Goal: Obtain resource: Obtain resource

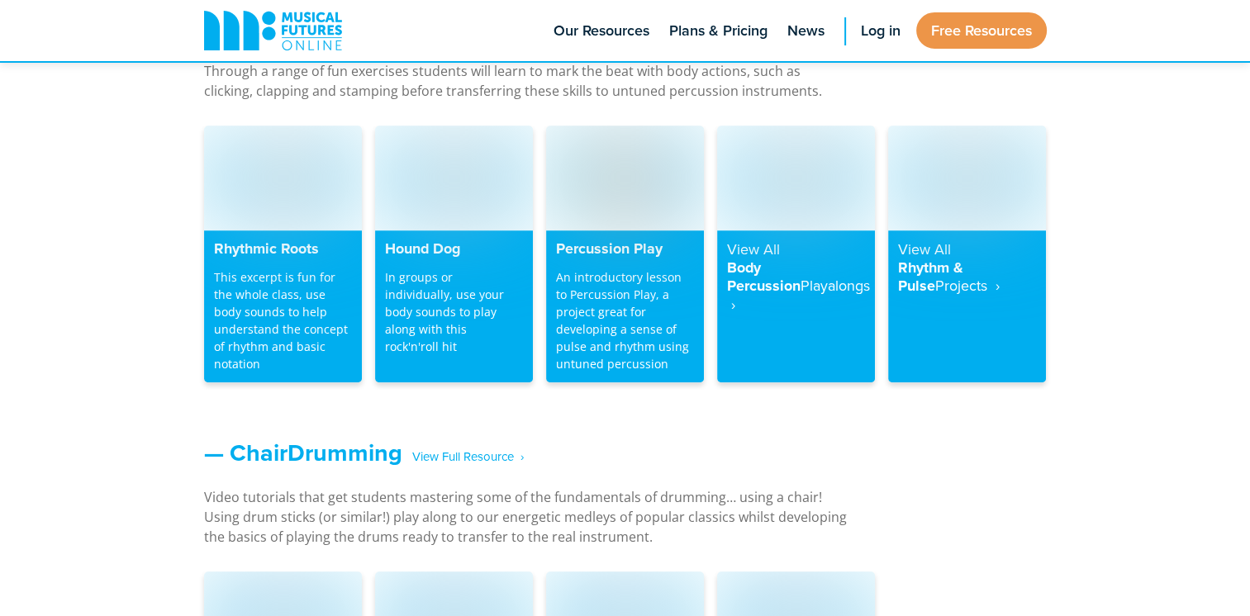
scroll to position [1437, 0]
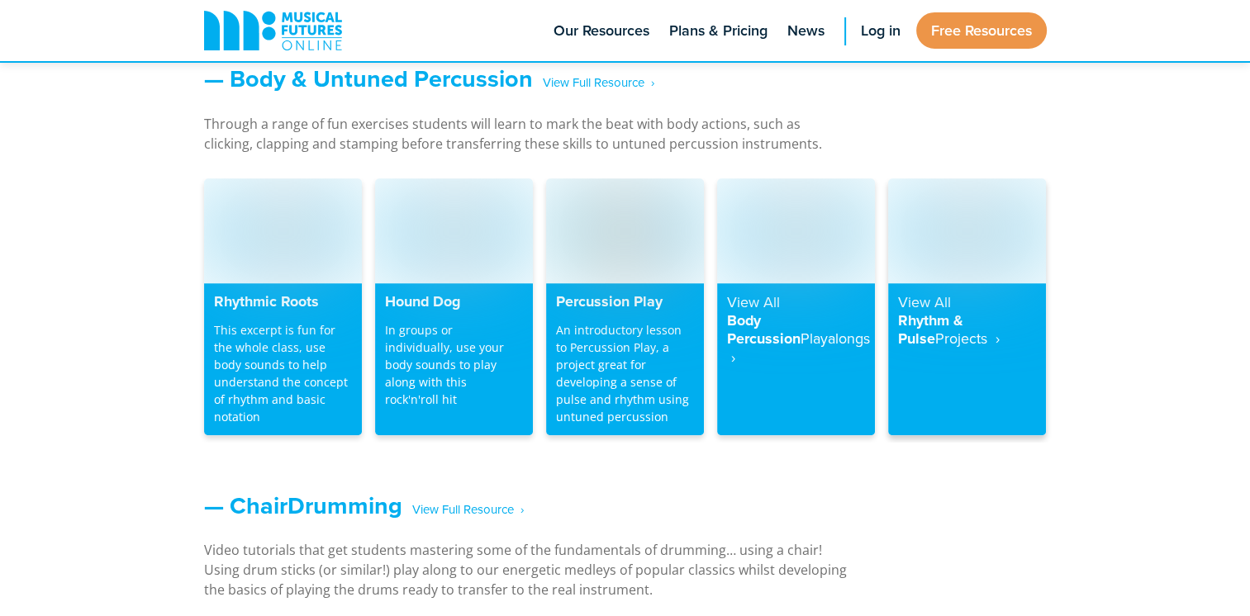
click at [952, 301] on h4 "View All Rhythm & Pulse Projects ‎ ›" at bounding box center [967, 320] width 138 height 55
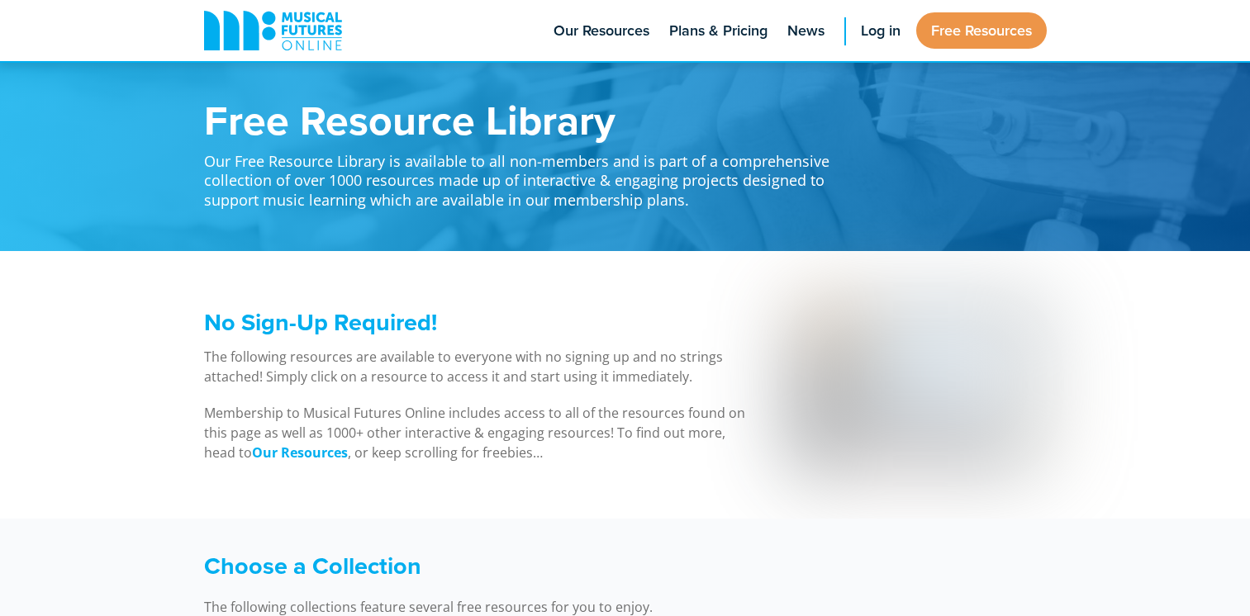
scroll to position [1436, 0]
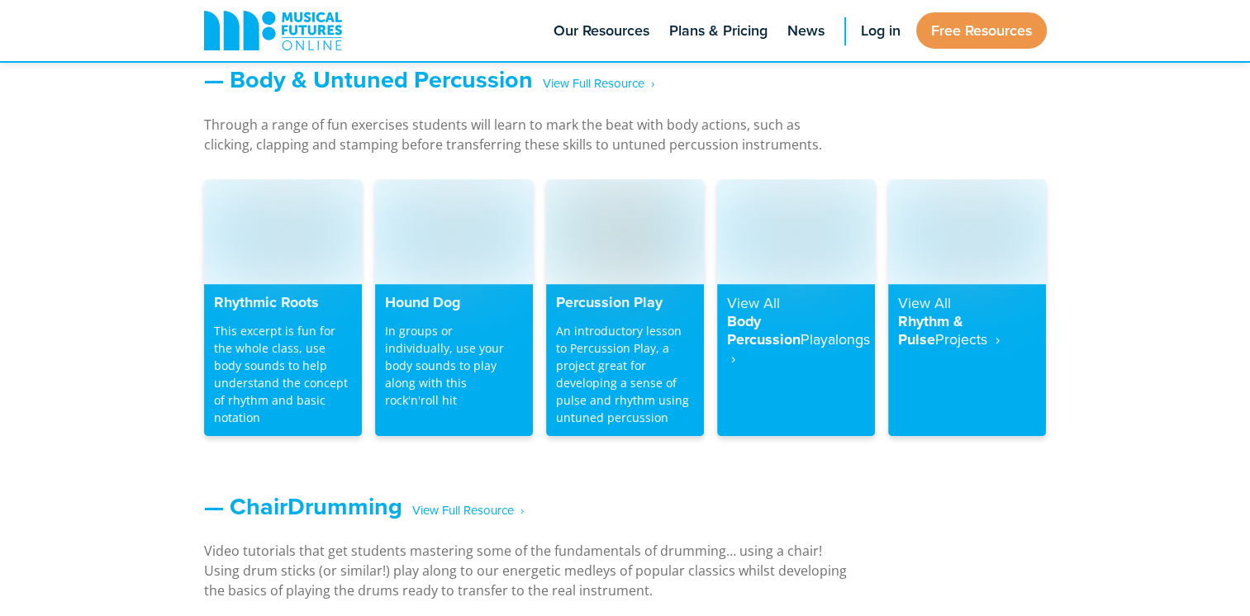
drag, startPoint x: 1259, startPoint y: 198, endPoint x: 1126, endPoint y: 449, distance: 284.2
click at [1126, 449] on div "— Body & Untuned Percussion ‎ ‎ ‎ View Full Resource‎‏‏‎ ‎ › Through a range of…" at bounding box center [625, 262] width 1250 height 427
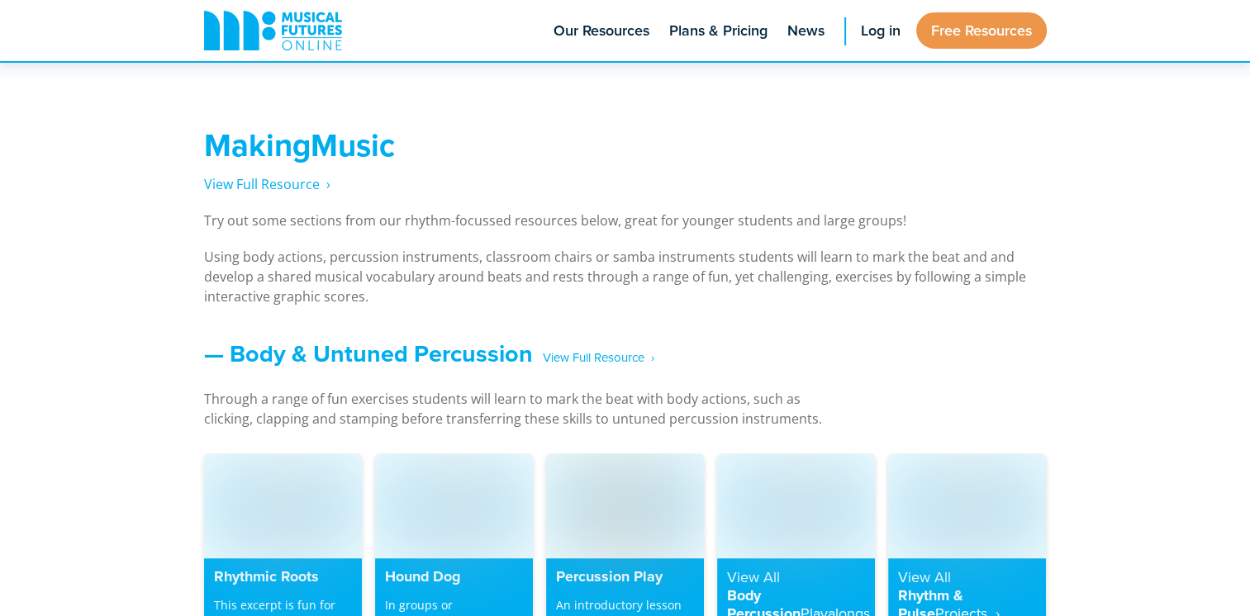
scroll to position [301, 0]
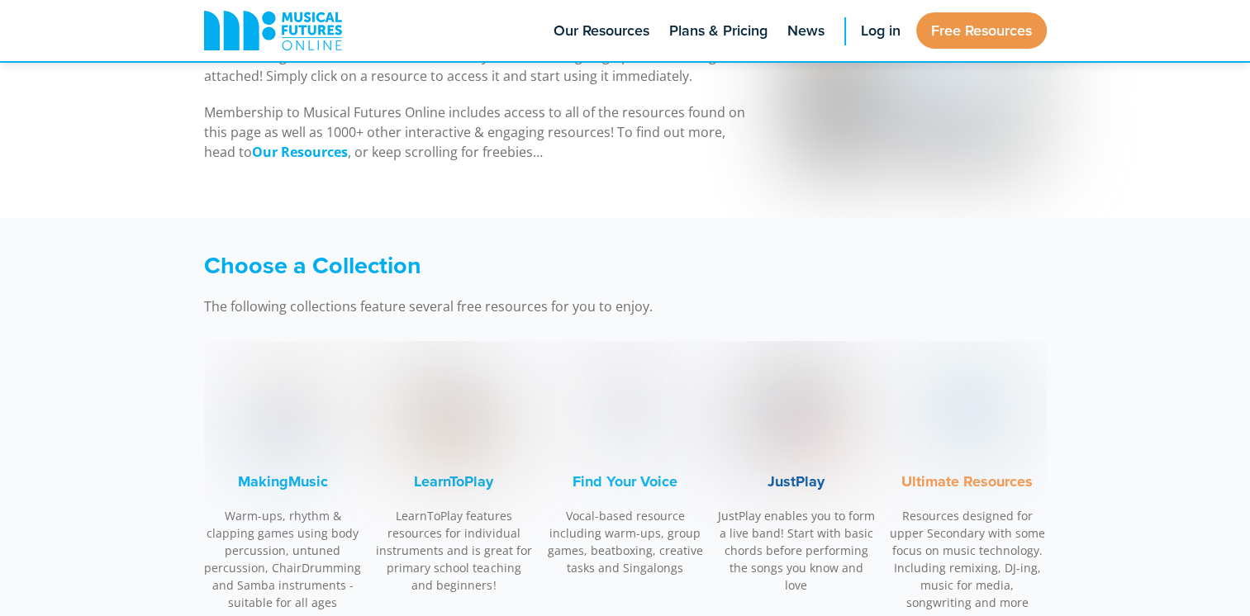
click at [819, 432] on img at bounding box center [796, 411] width 124 height 124
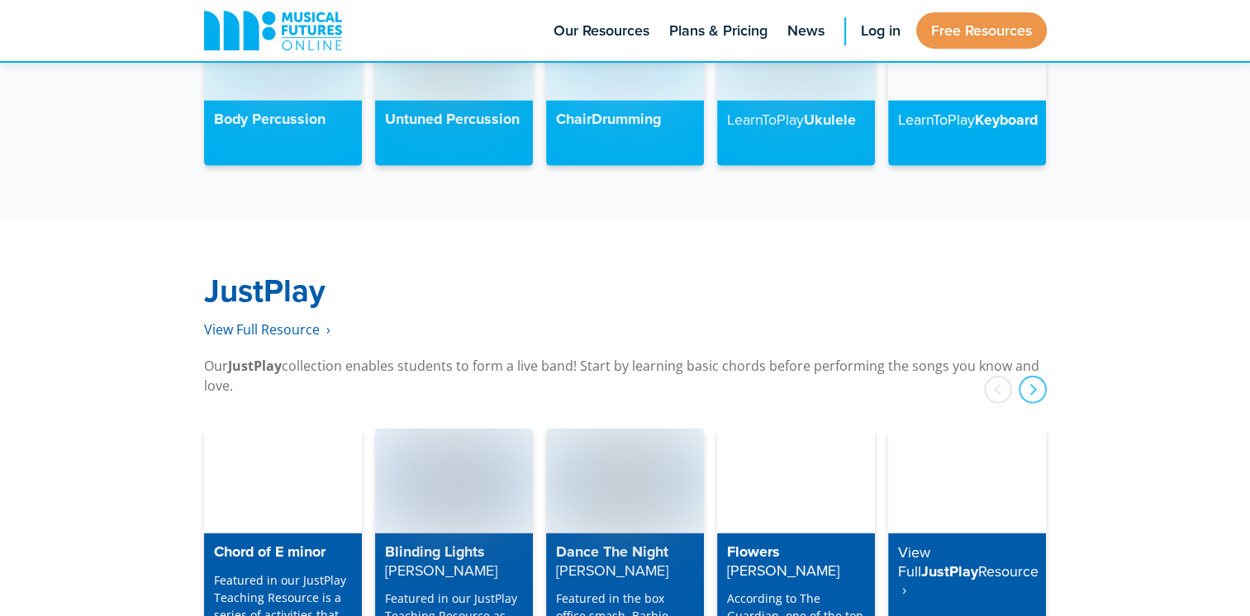
scroll to position [4235, 0]
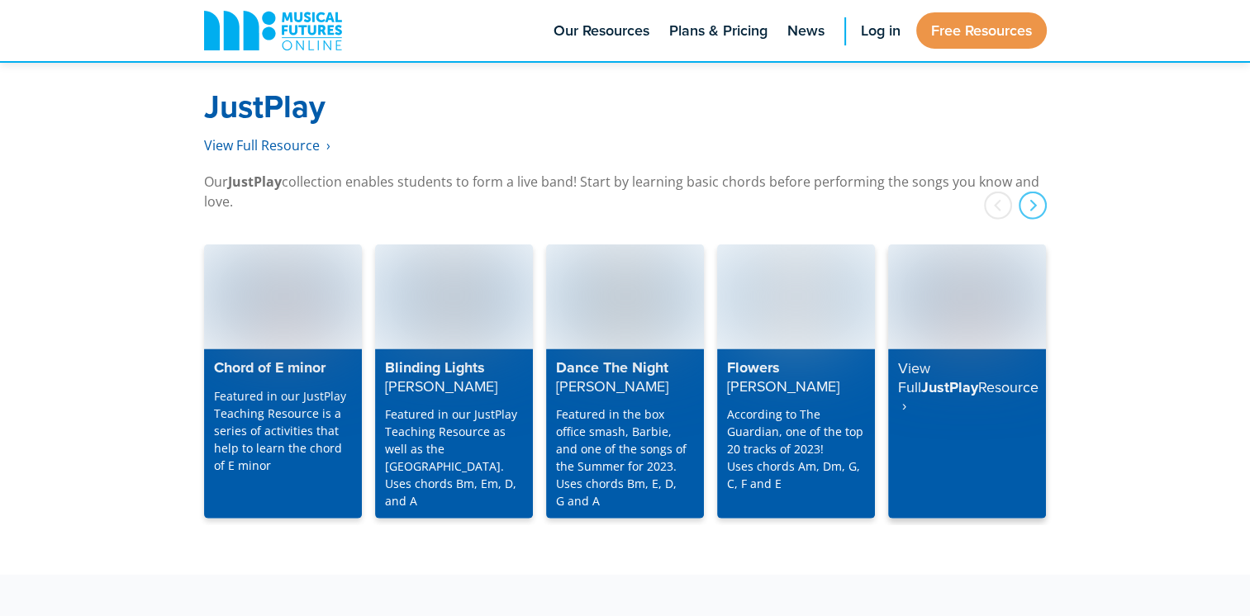
click at [994, 359] on h4 "View Full JustPlay Resource ‎ ›" at bounding box center [967, 387] width 138 height 56
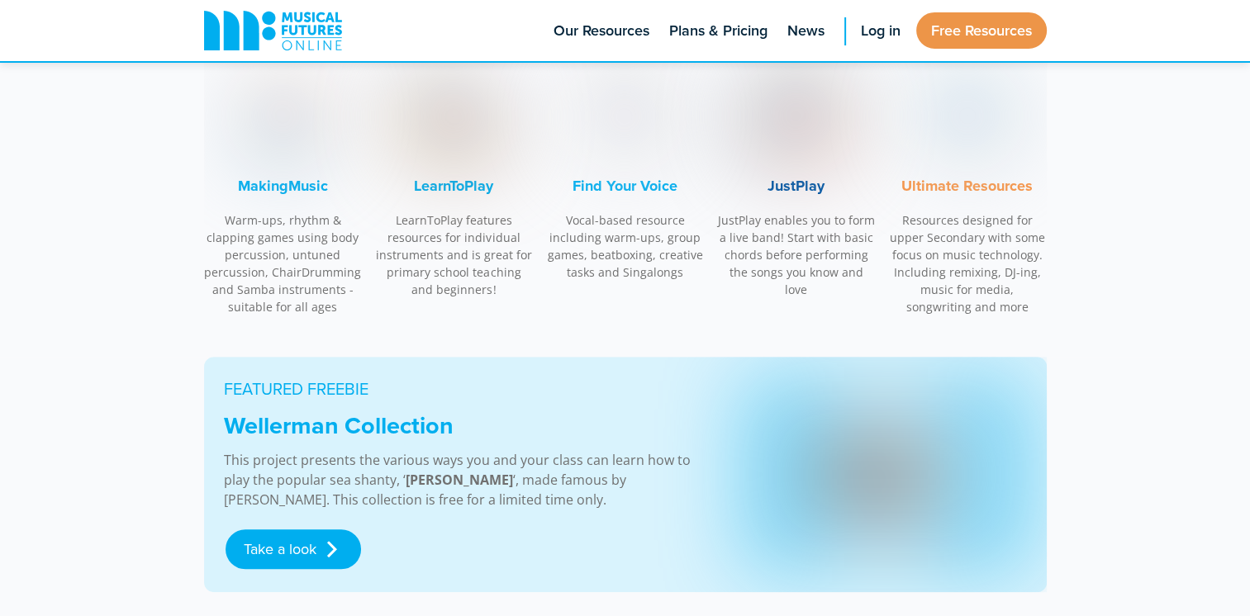
scroll to position [418, 0]
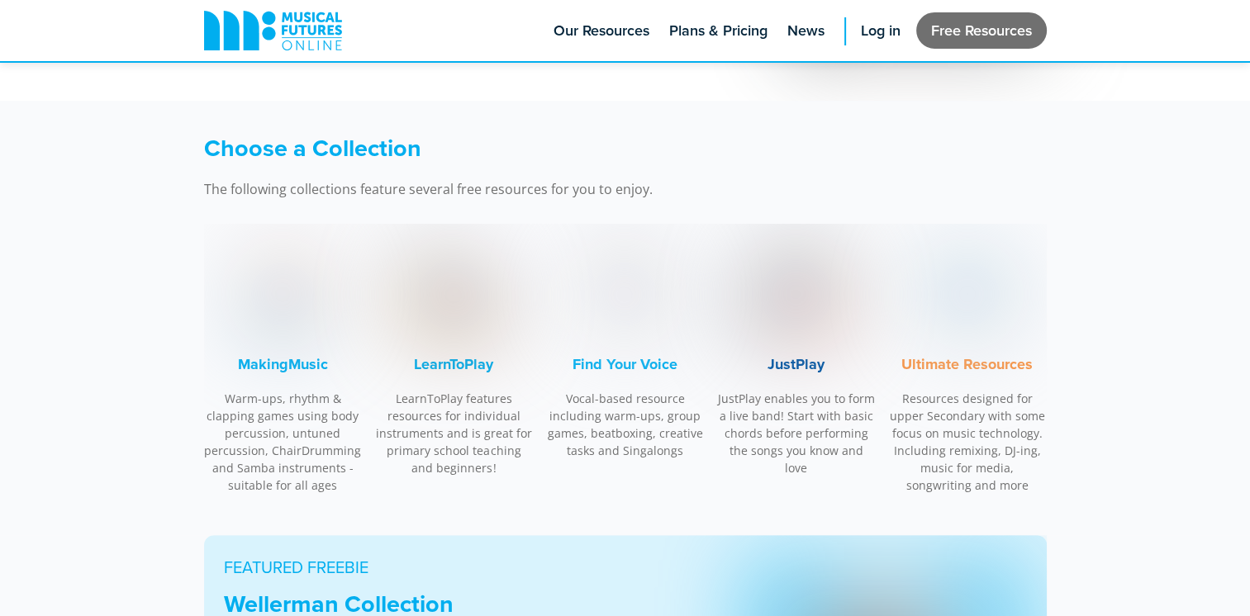
click at [973, 40] on link "Free Resources" at bounding box center [981, 30] width 131 height 36
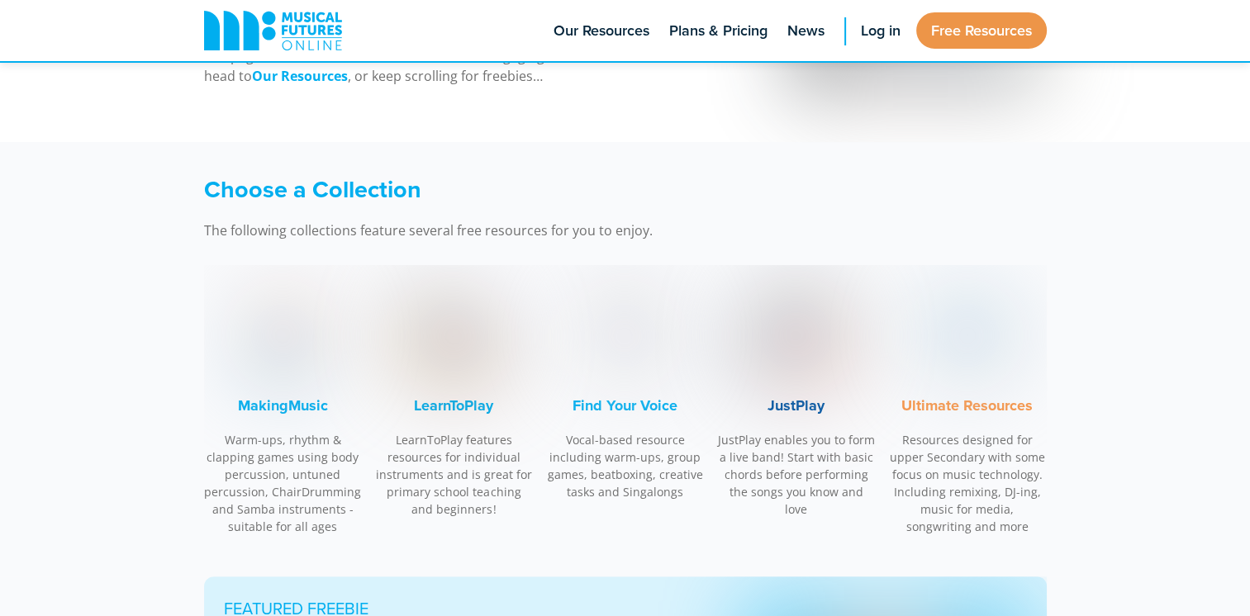
scroll to position [641, 0]
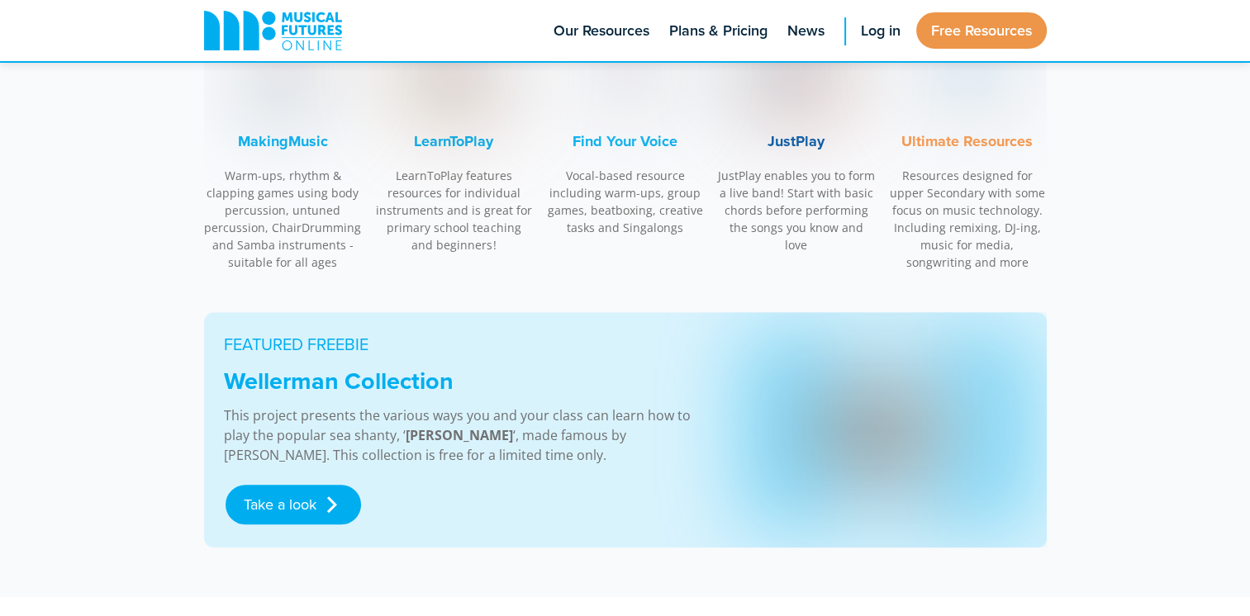
click at [813, 107] on img at bounding box center [796, 71] width 124 height 124
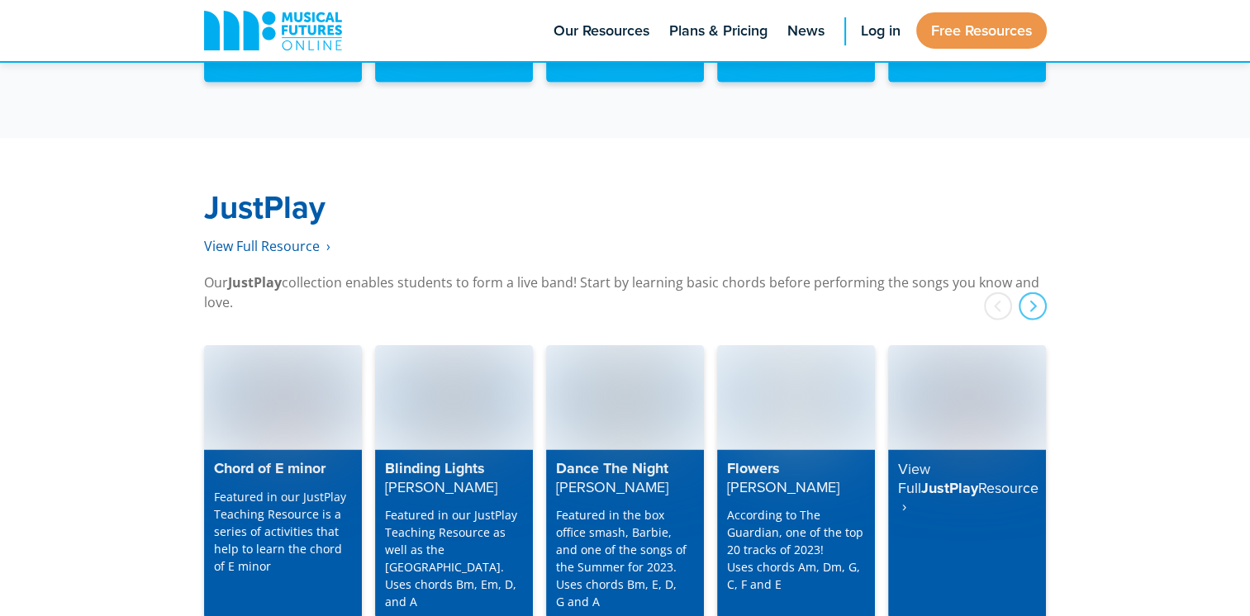
scroll to position [4235, 0]
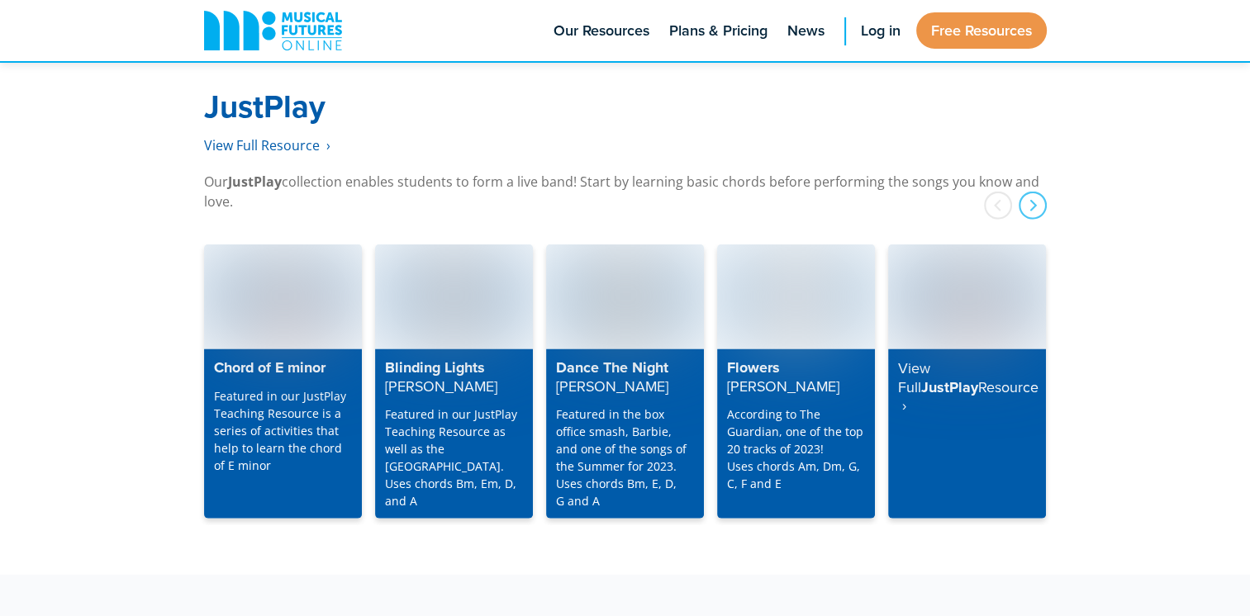
drag, startPoint x: 1252, startPoint y: 534, endPoint x: 1171, endPoint y: 604, distance: 107.8
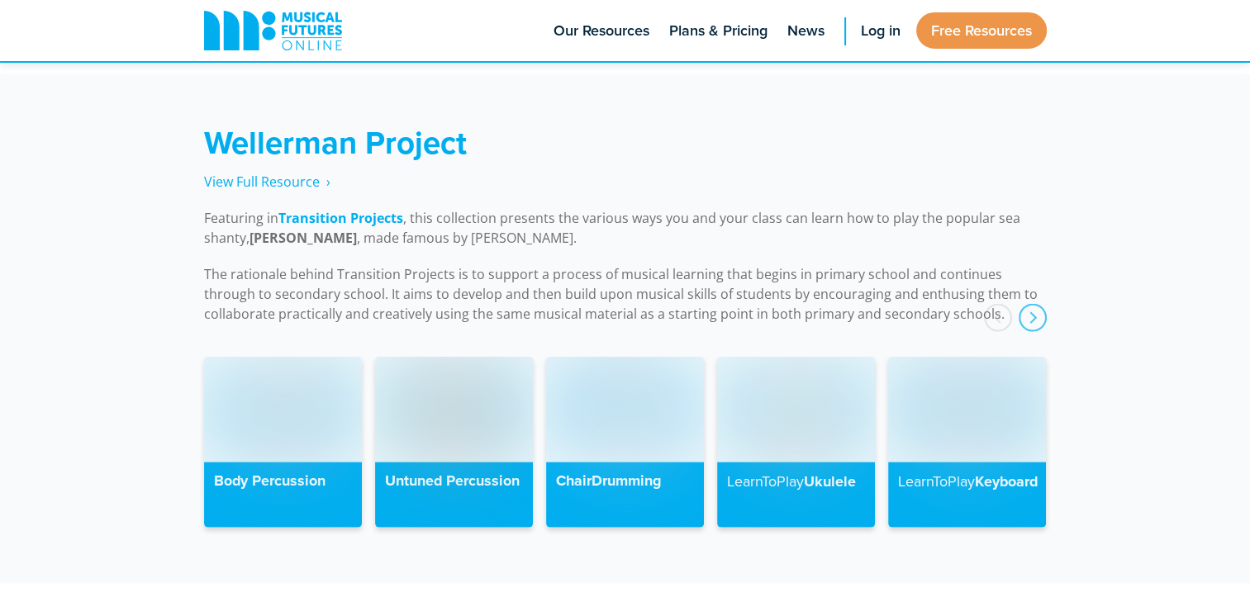
scroll to position [3702, 0]
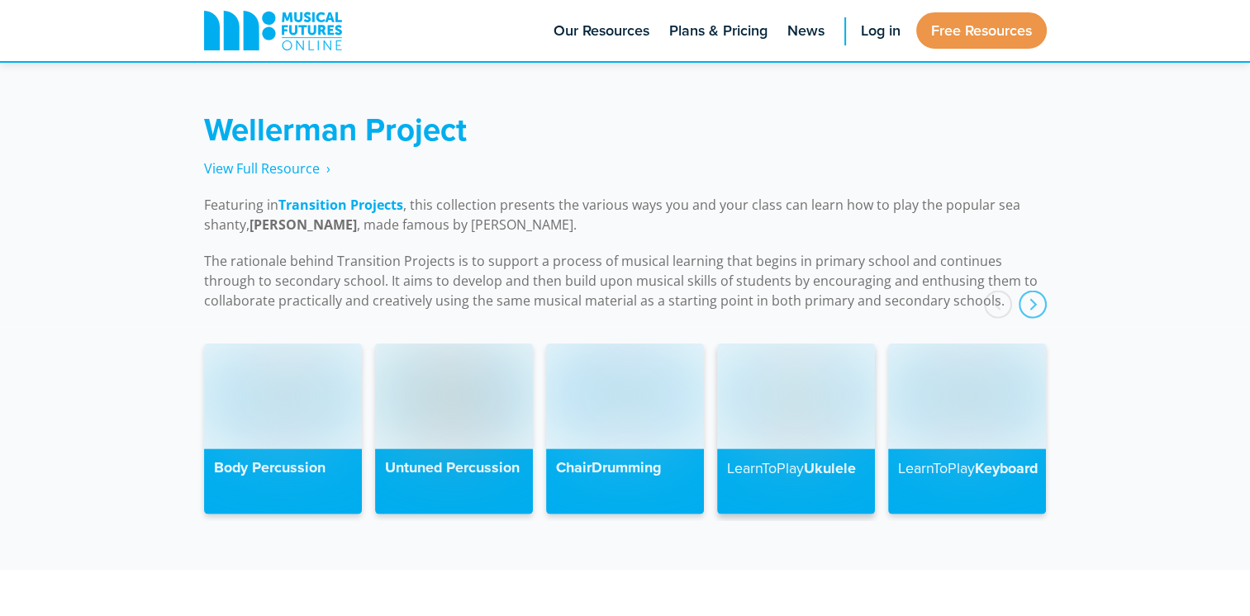
click at [820, 427] on img at bounding box center [796, 396] width 158 height 105
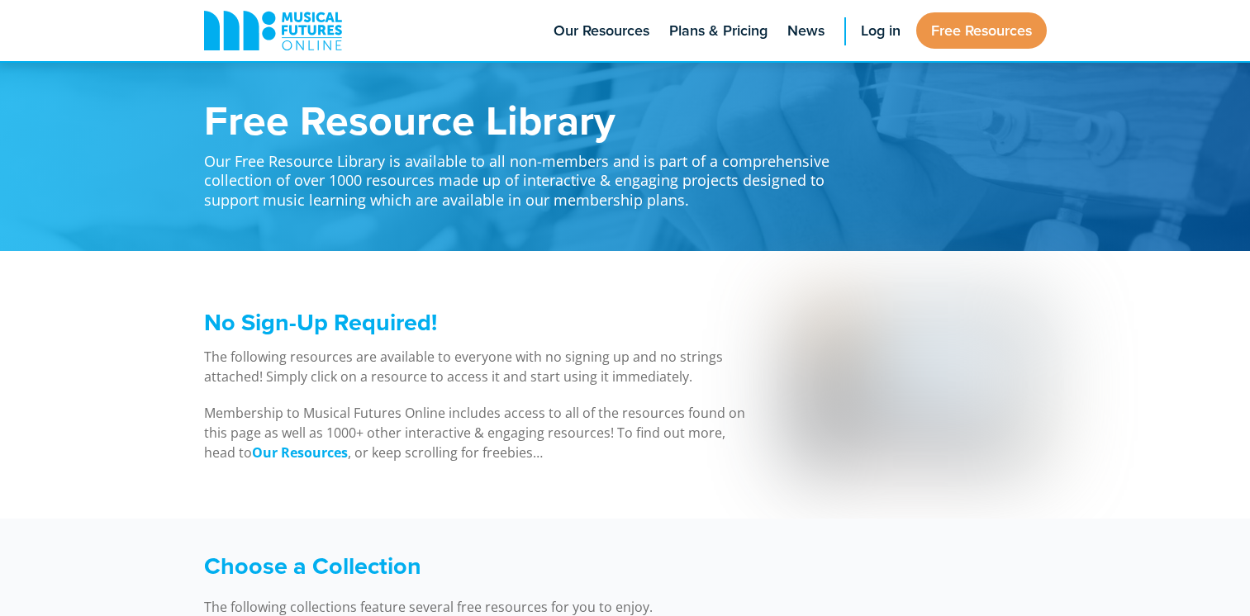
scroll to position [3702, 0]
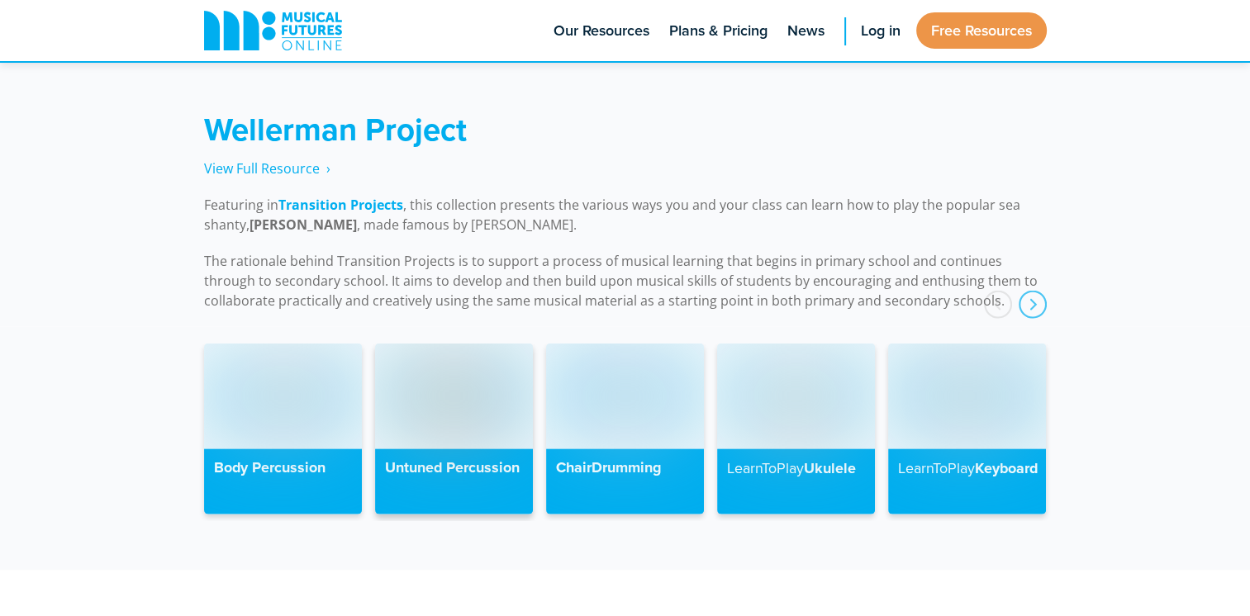
click at [496, 395] on img at bounding box center [454, 396] width 158 height 105
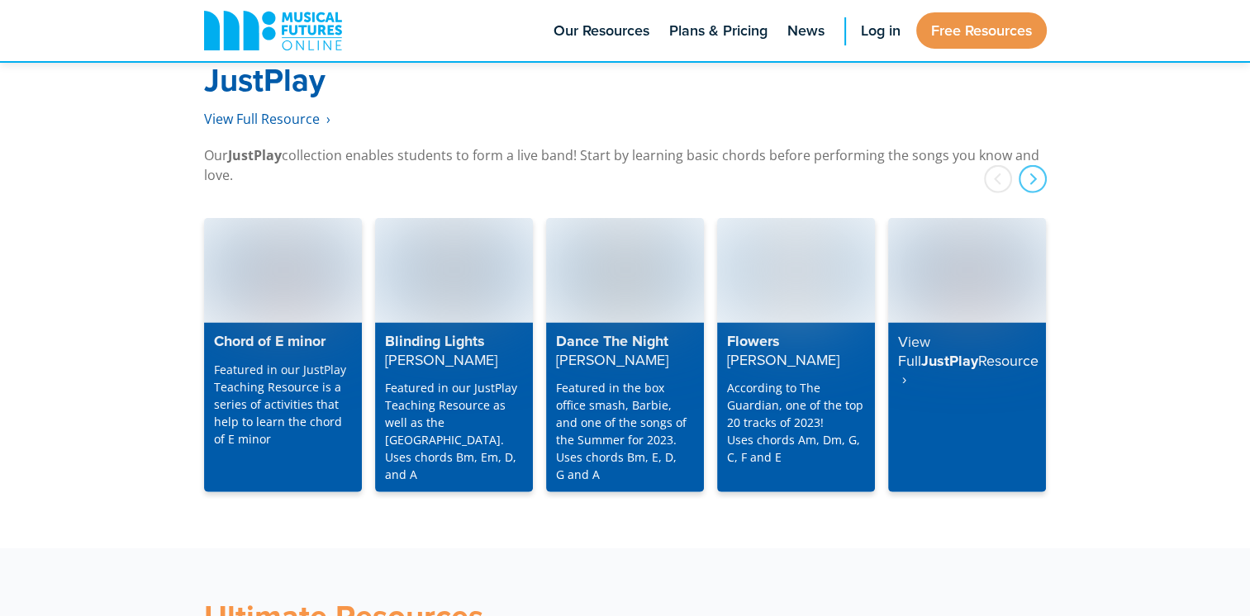
scroll to position [4188, 0]
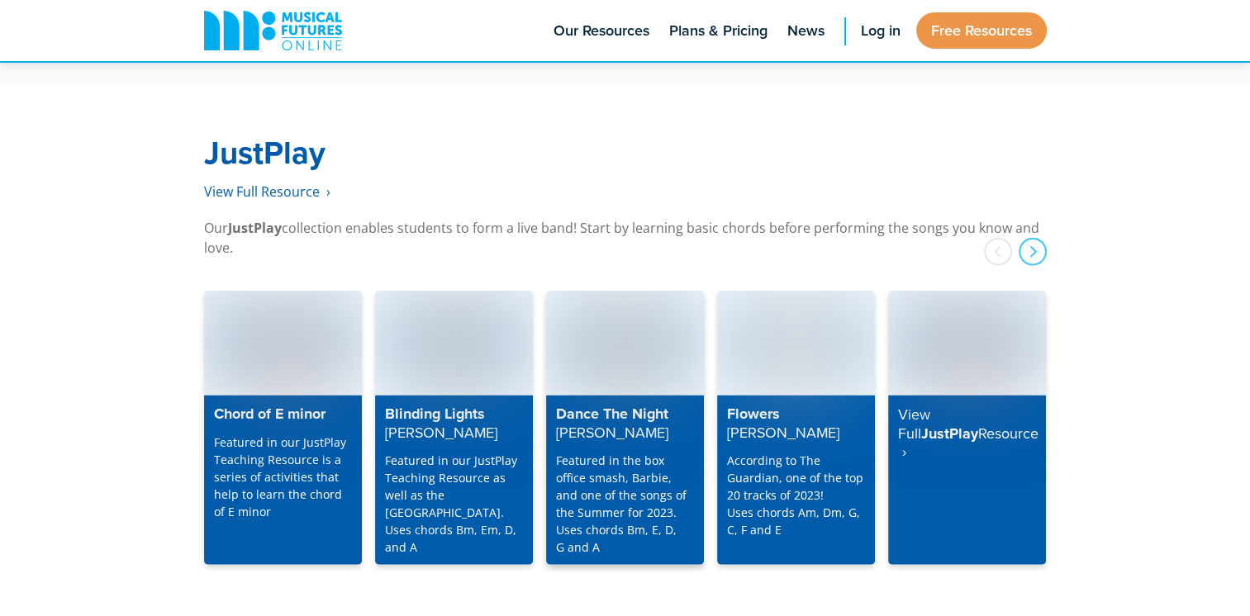
click at [616, 344] on img at bounding box center [625, 343] width 158 height 105
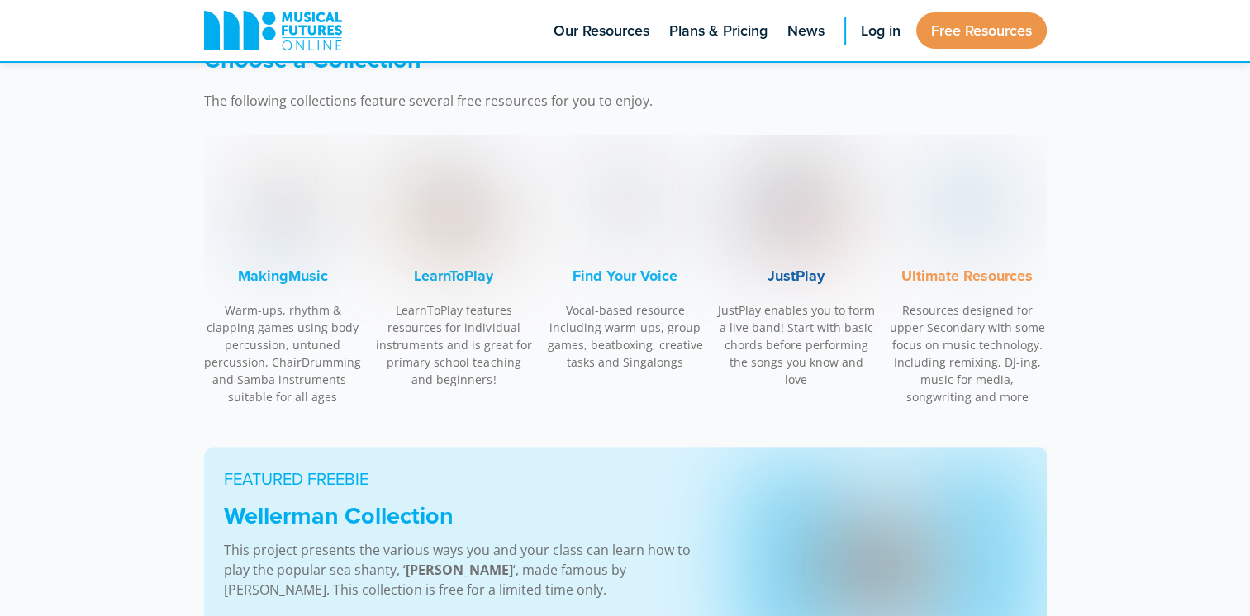
scroll to position [380, 0]
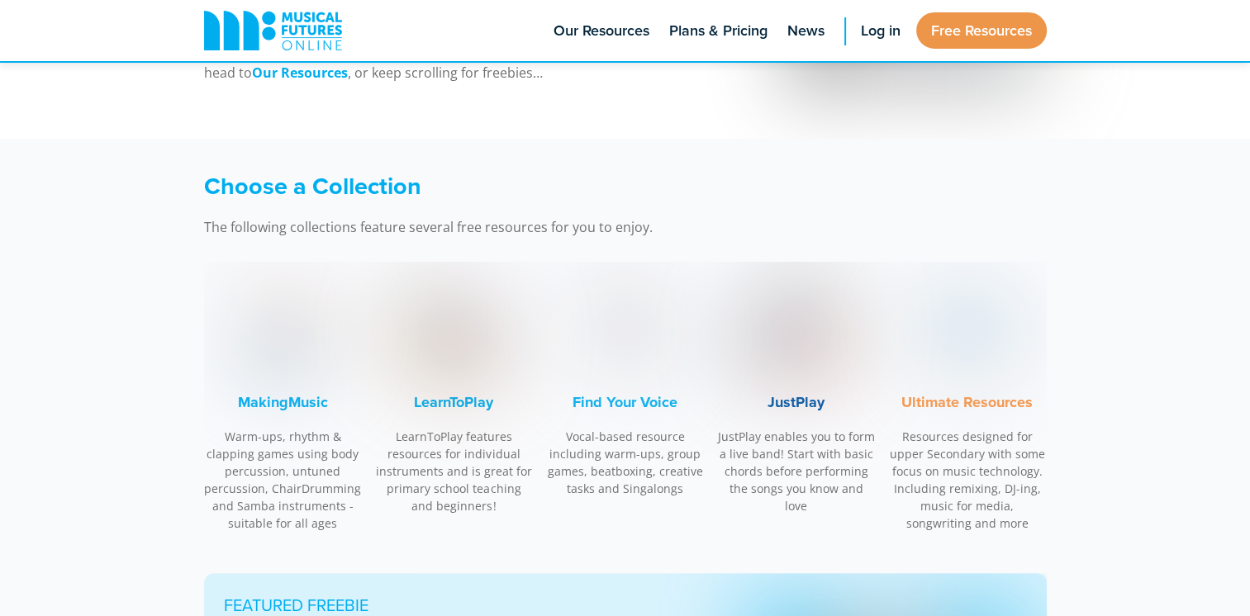
click at [446, 326] on img at bounding box center [454, 332] width 124 height 124
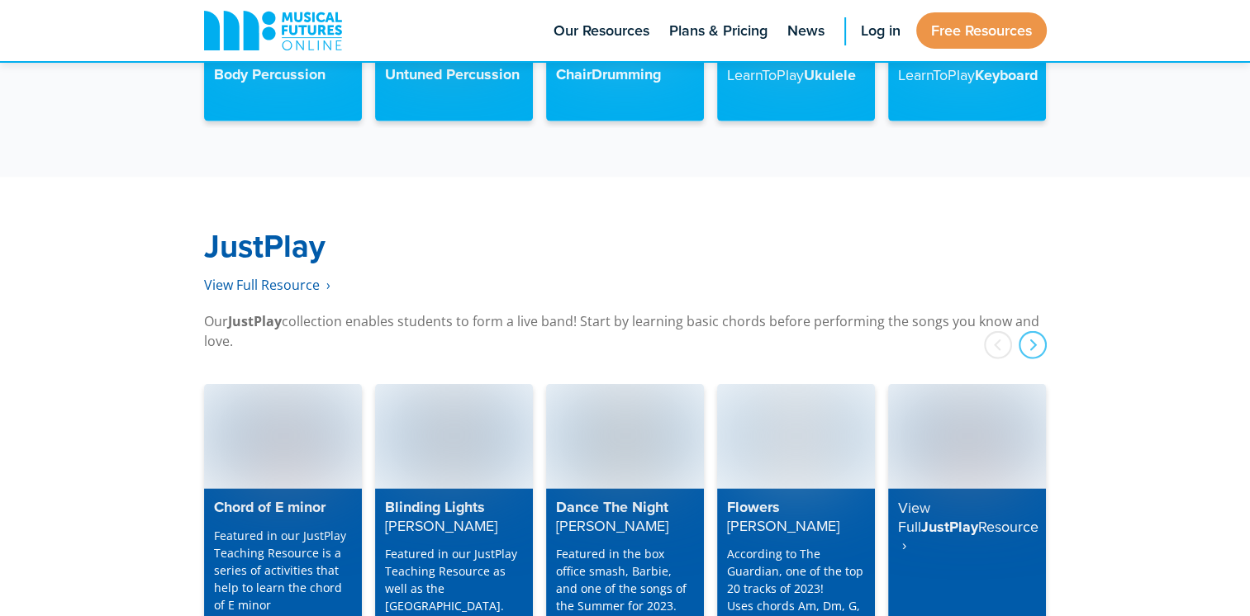
scroll to position [4141, 0]
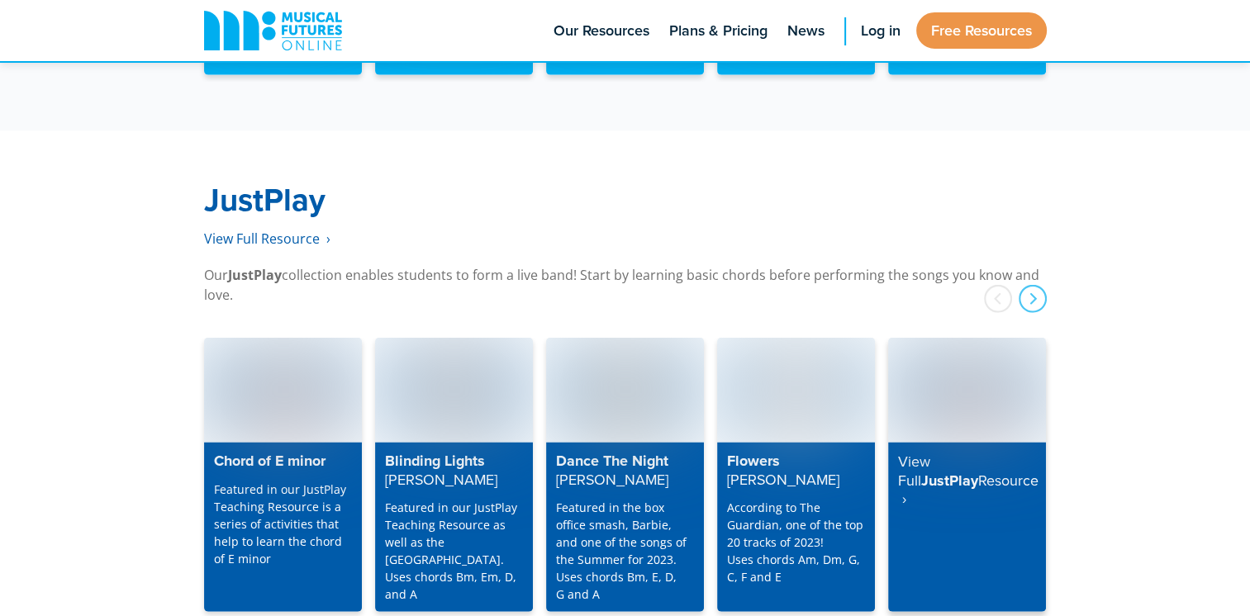
click at [930, 451] on strong "View Full" at bounding box center [914, 471] width 32 height 40
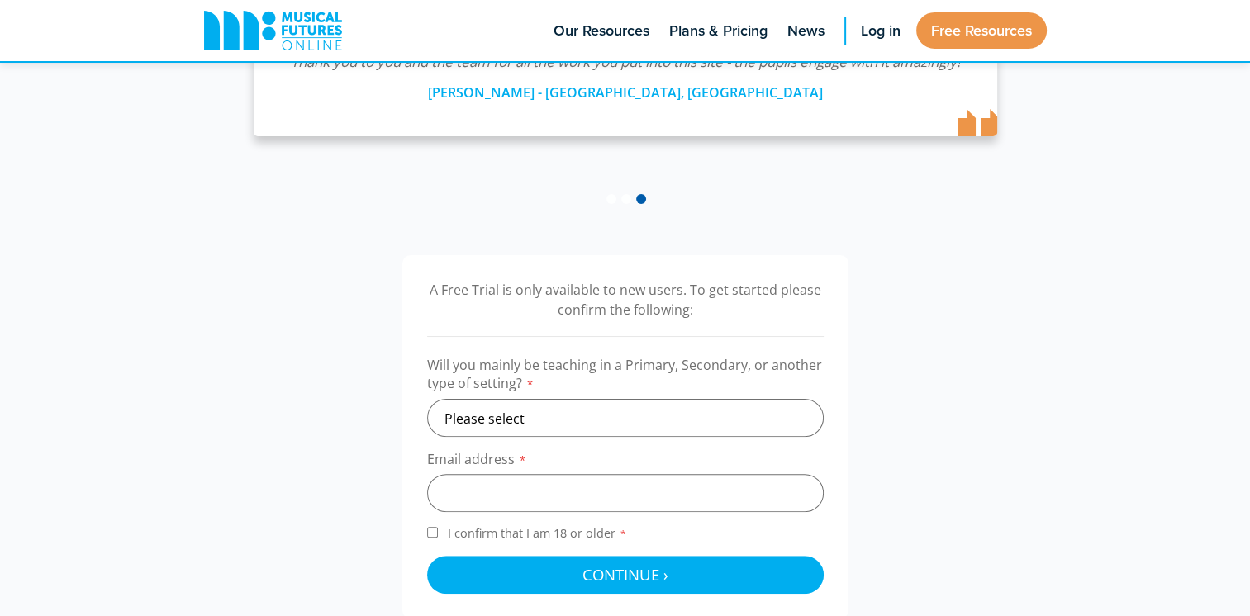
scroll to position [128, 0]
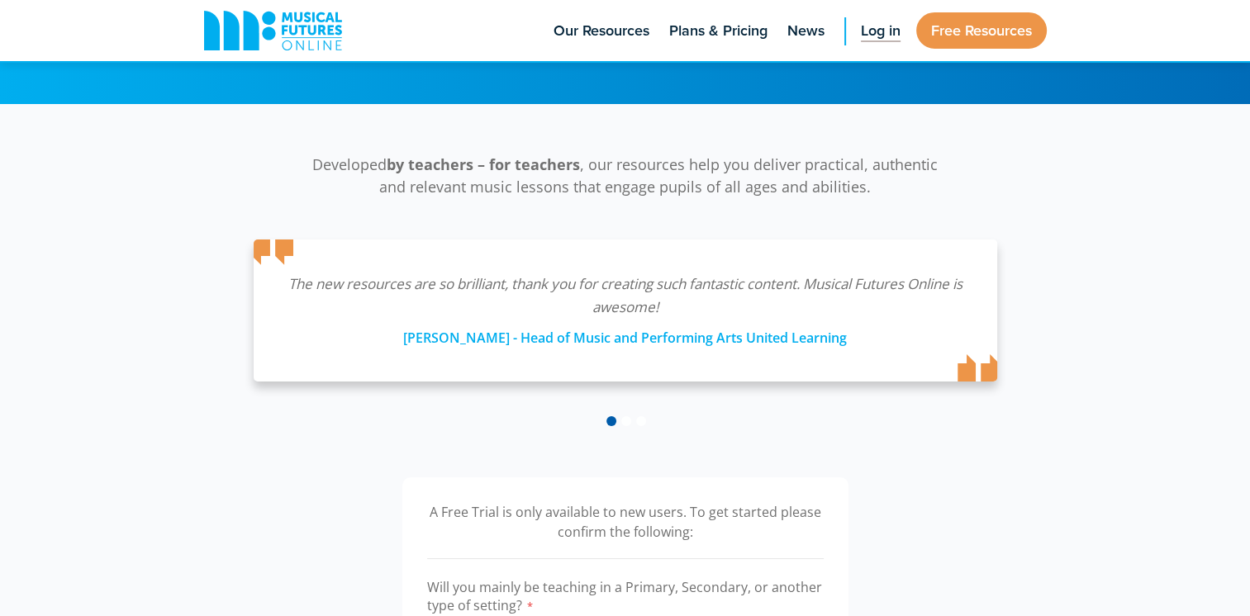
click at [876, 36] on span "Log in" at bounding box center [881, 31] width 40 height 22
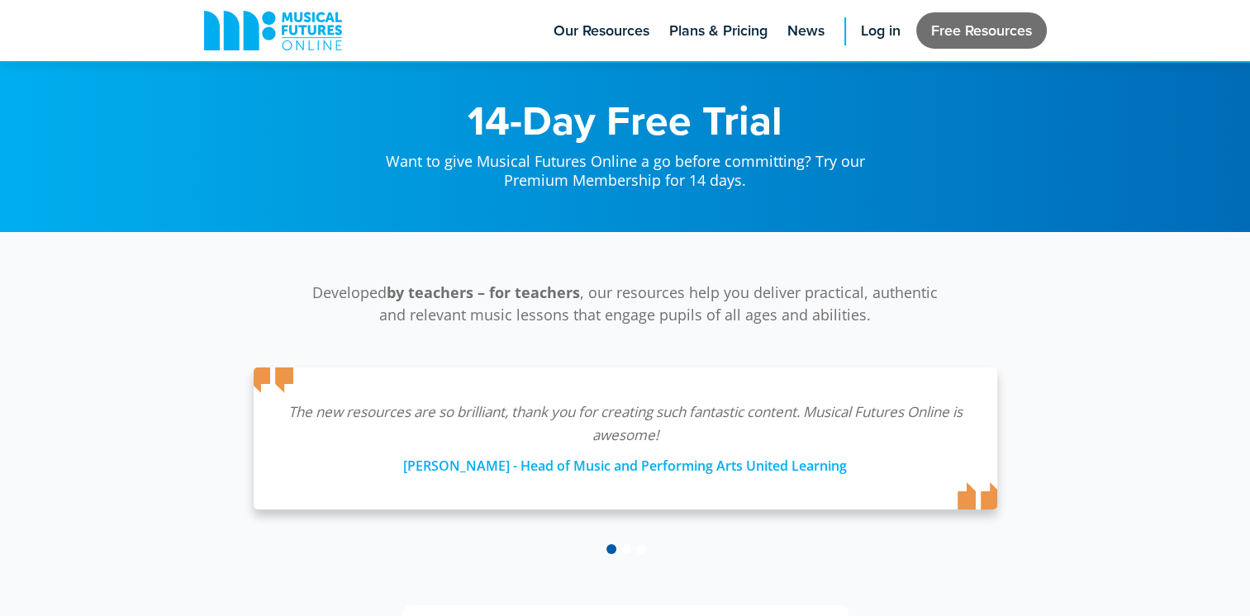
click at [948, 36] on link "Free Resources" at bounding box center [981, 30] width 131 height 36
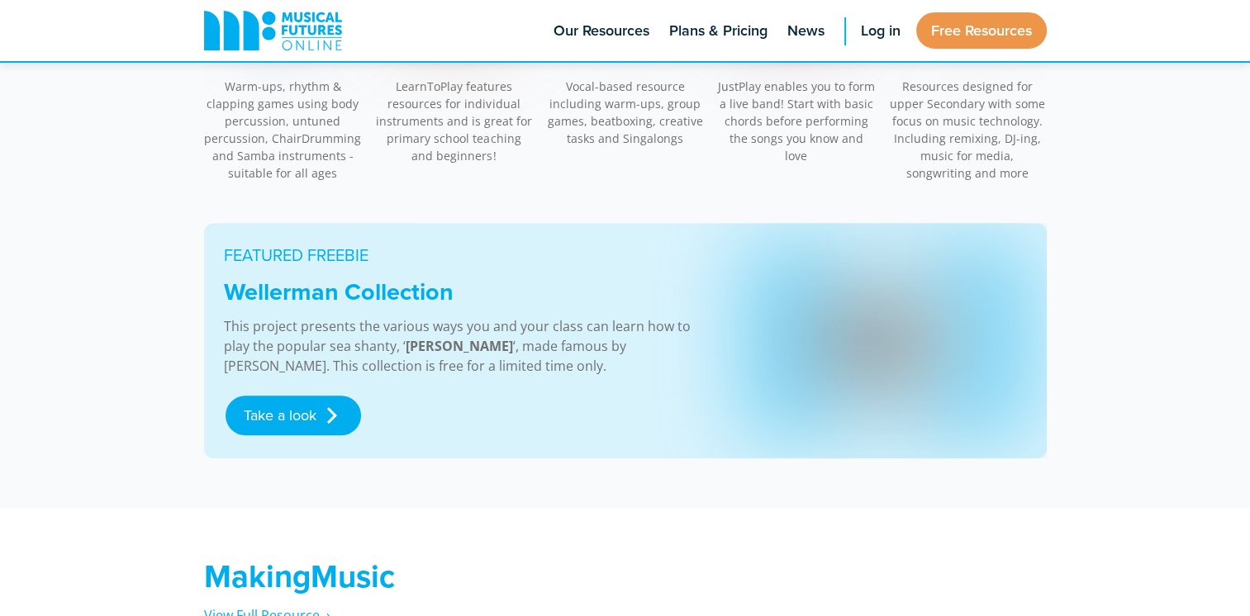
scroll to position [744, 0]
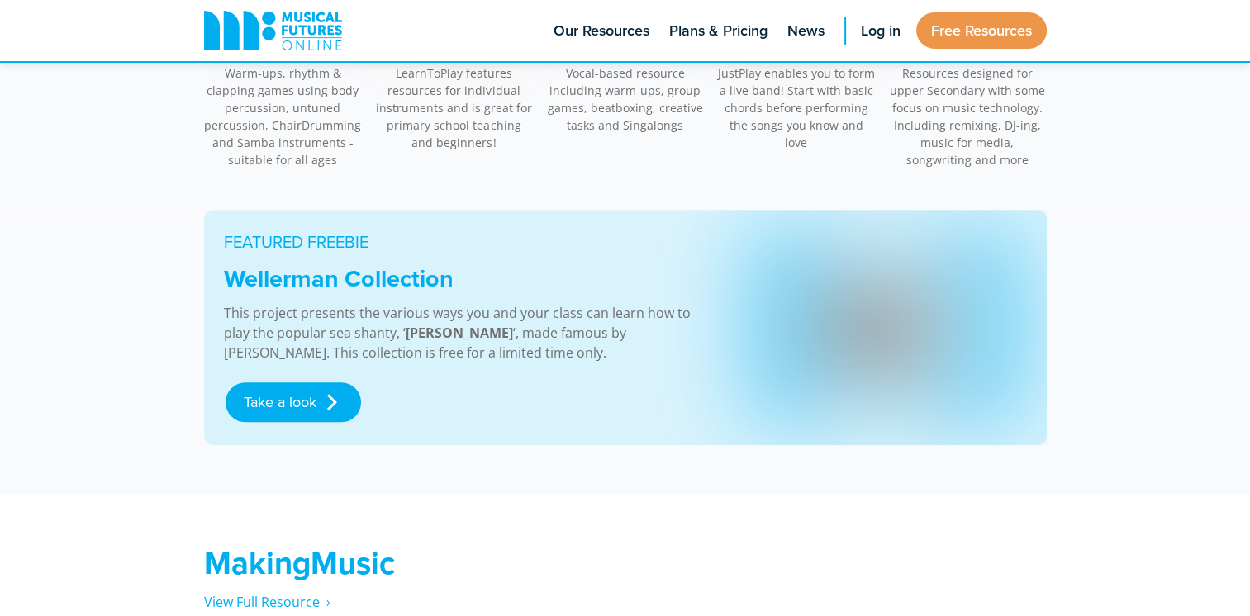
drag, startPoint x: 1246, startPoint y: 143, endPoint x: 1254, endPoint y: 179, distance: 37.3
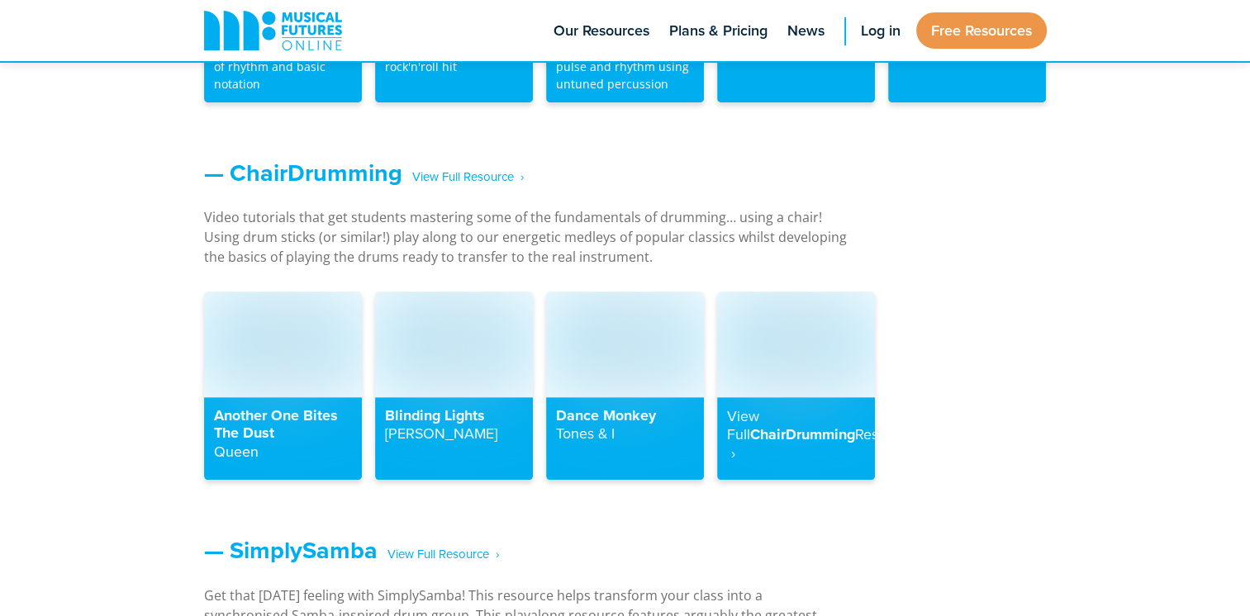
scroll to position [1803, 0]
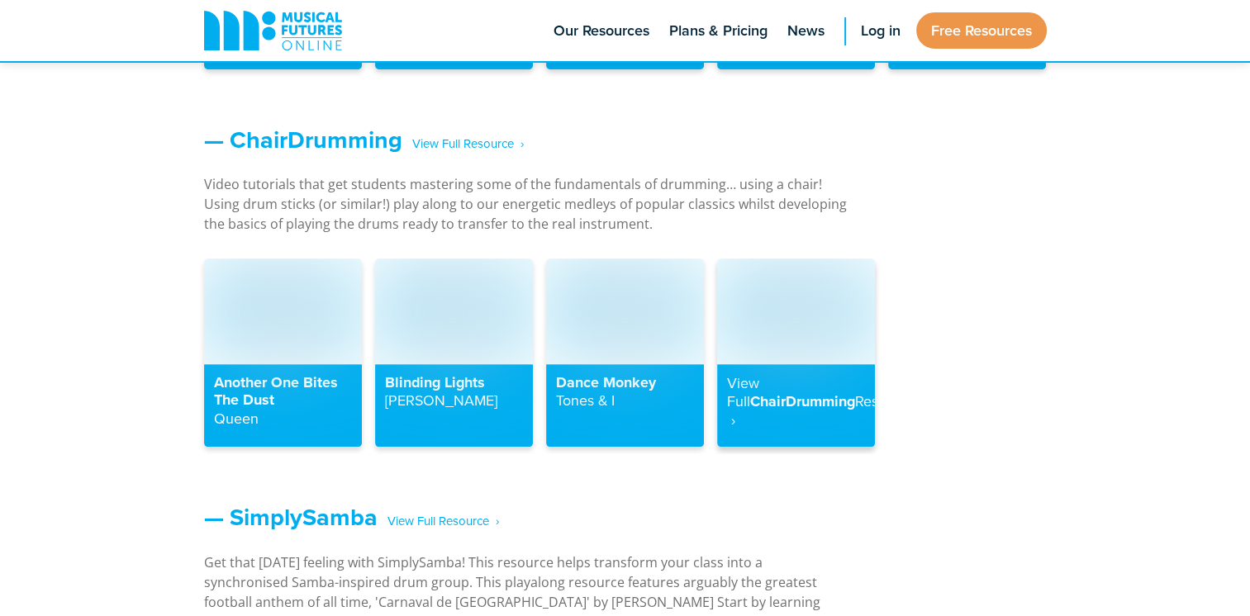
click at [759, 329] on img at bounding box center [796, 311] width 158 height 105
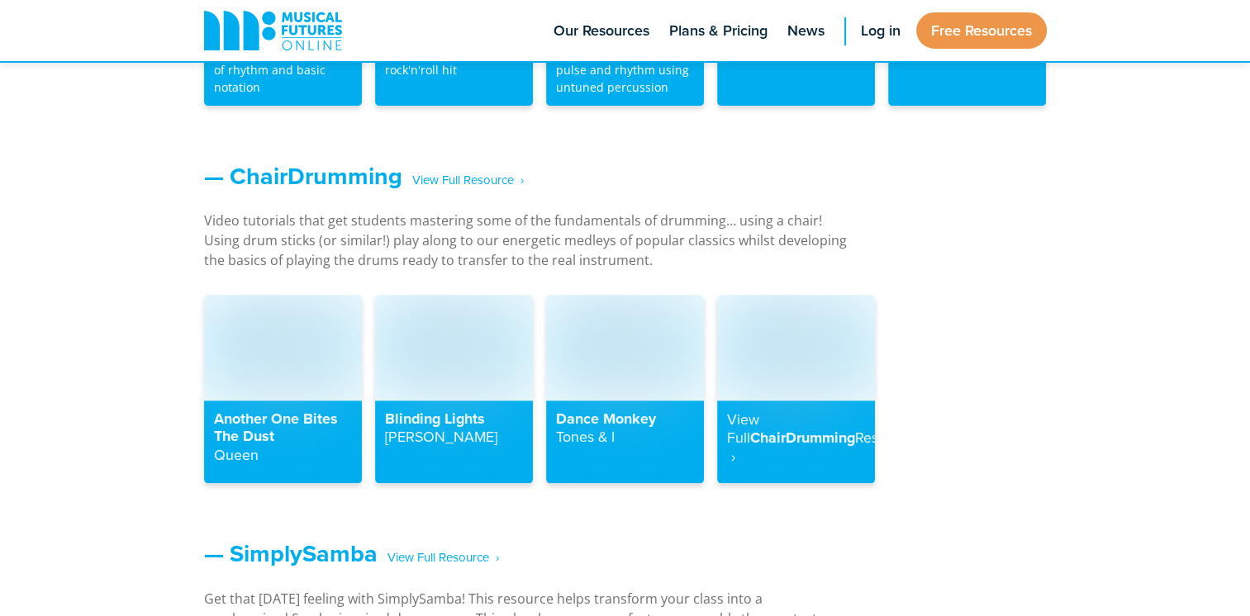
scroll to position [1813, 0]
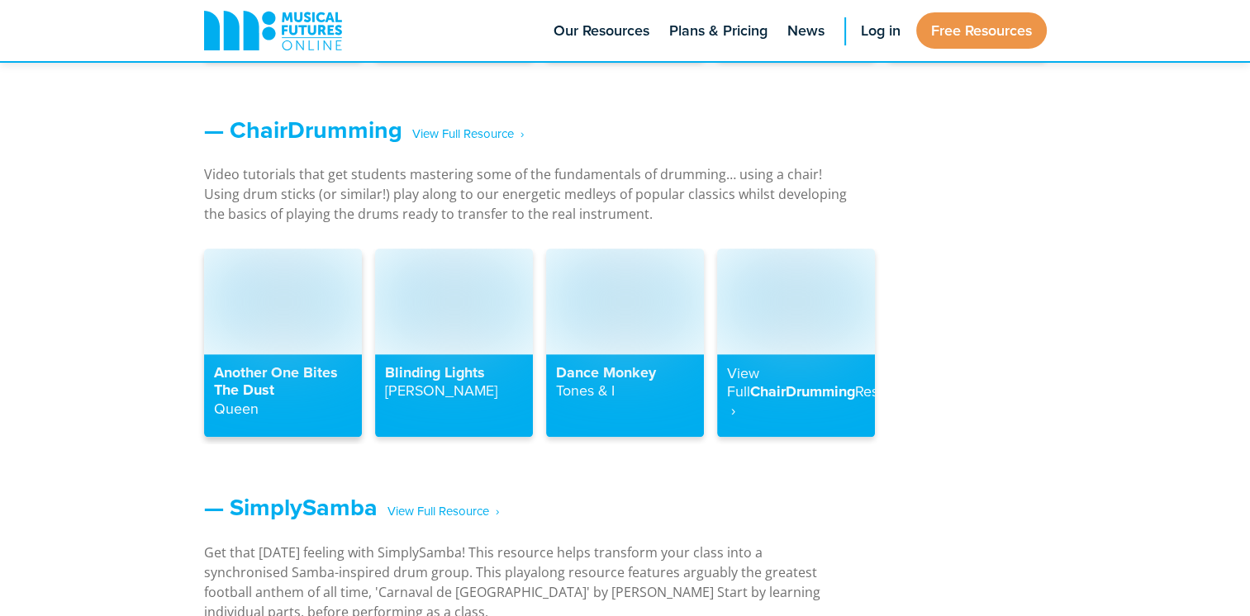
click at [254, 292] on img at bounding box center [283, 301] width 158 height 105
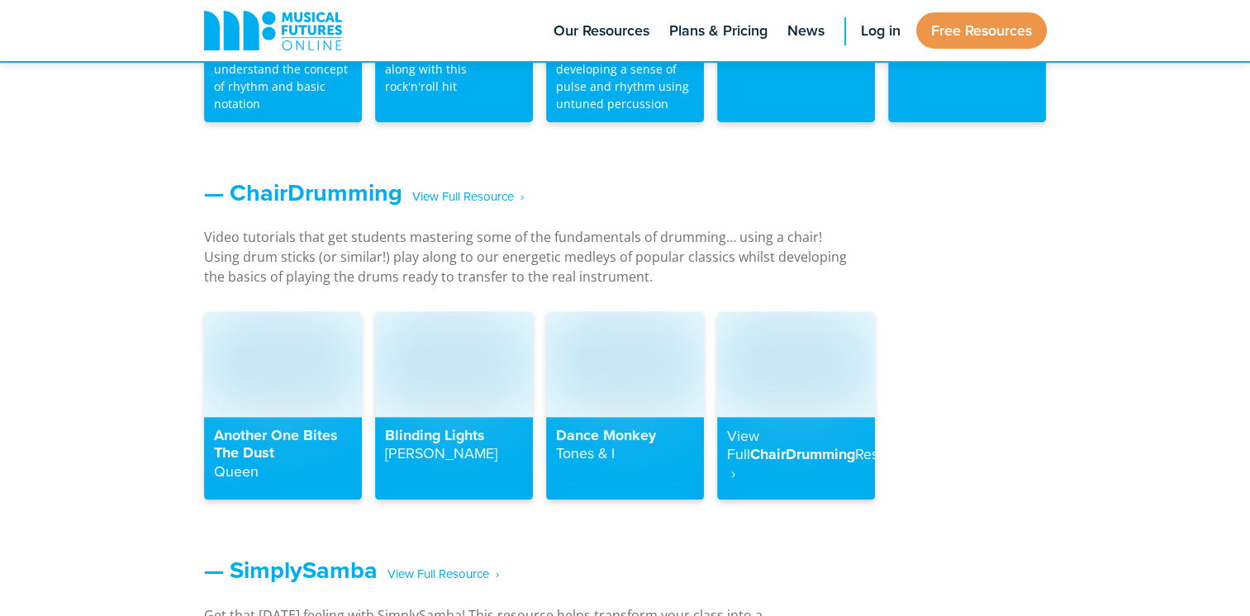
scroll to position [1822, 0]
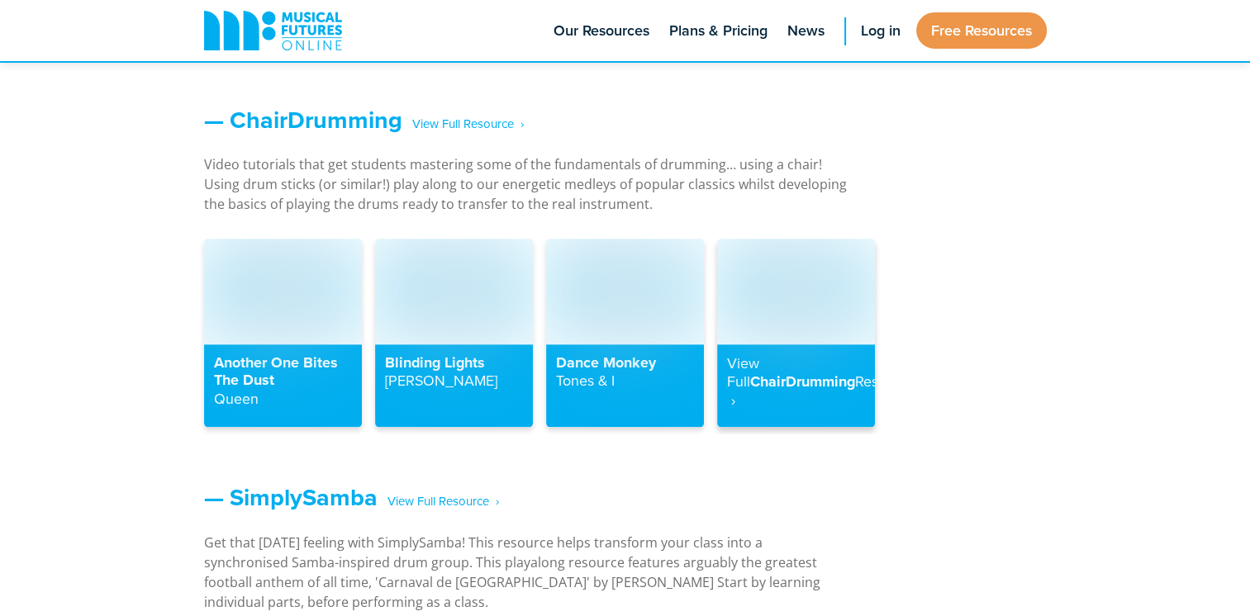
click at [791, 365] on h4 "View Full ChairDrumming Resource ‎ ›" at bounding box center [796, 382] width 138 height 56
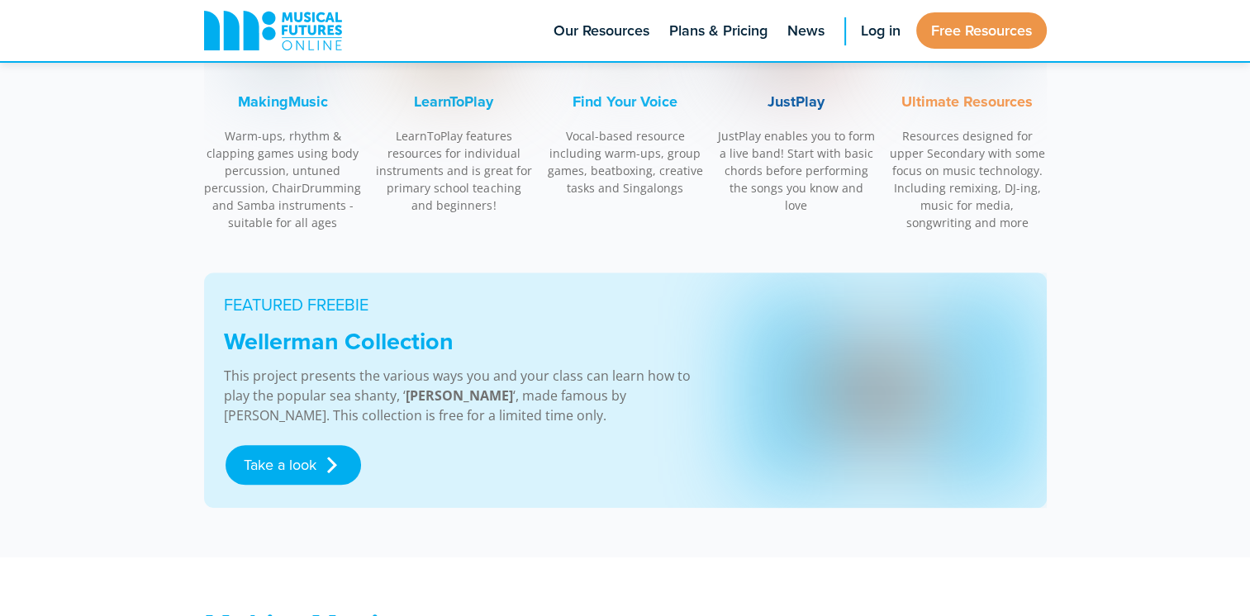
scroll to position [694, 0]
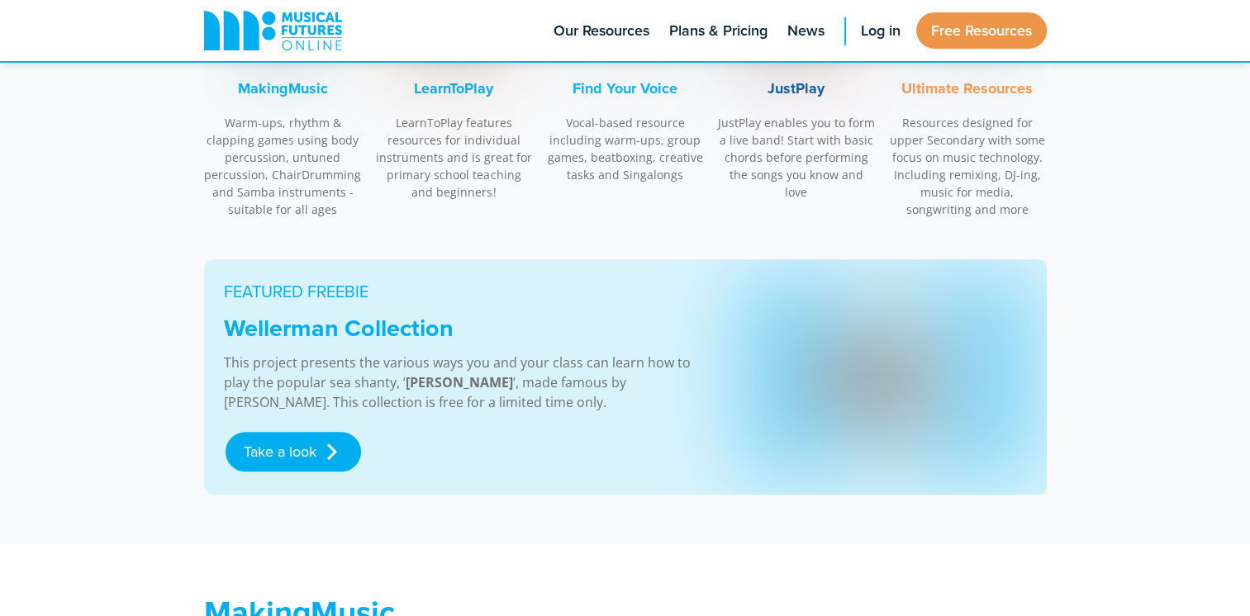
click at [276, 94] on font "MakingMusic" at bounding box center [283, 88] width 90 height 21
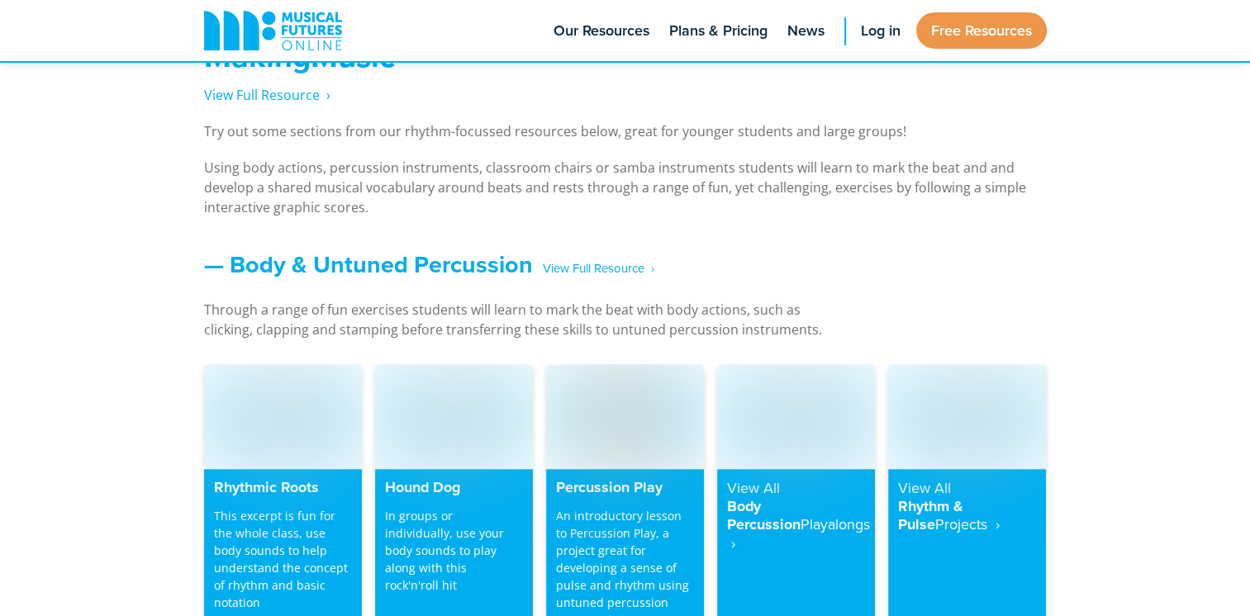
scroll to position [33, 0]
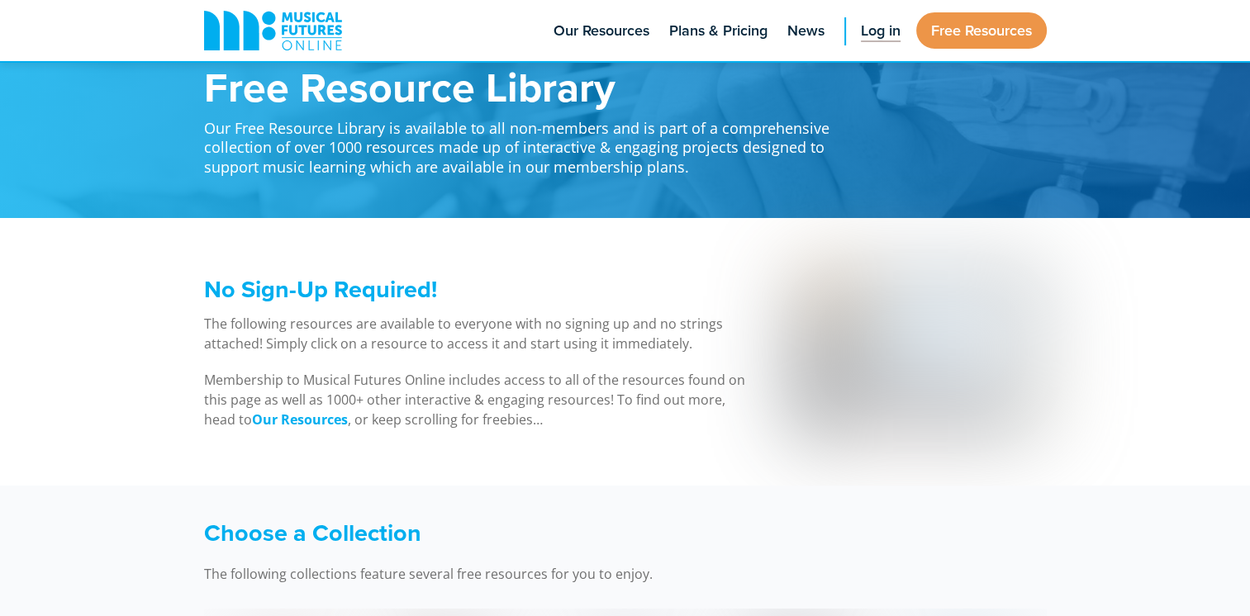
click at [881, 37] on span "Log in" at bounding box center [881, 31] width 40 height 22
